Goal: Transaction & Acquisition: Purchase product/service

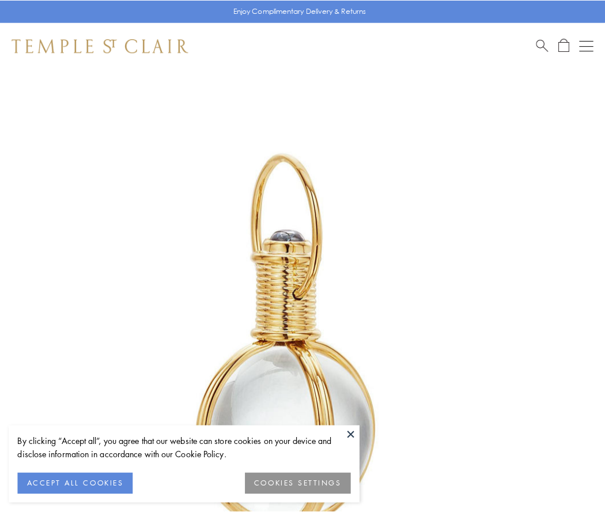
scroll to position [301, 0]
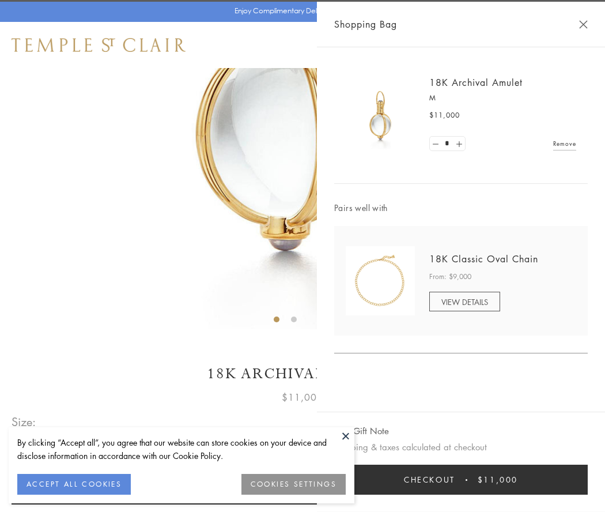
click at [461, 479] on button "Checkout $11,000" at bounding box center [460, 479] width 253 height 30
